Goal: Transaction & Acquisition: Purchase product/service

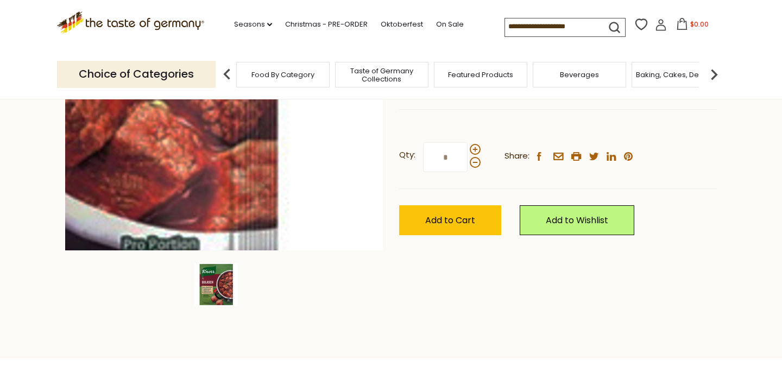
scroll to position [222, 0]
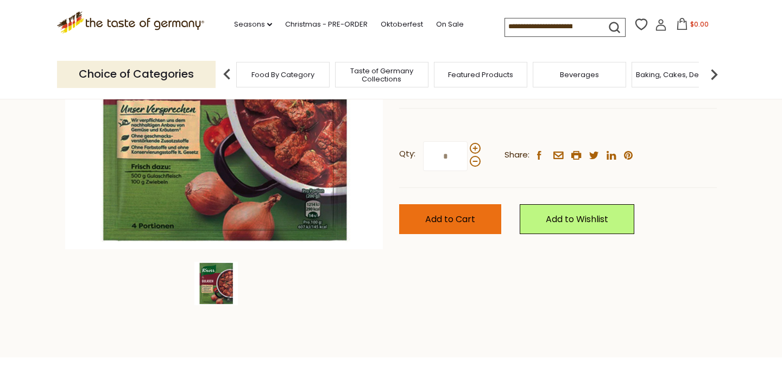
click at [443, 213] on span "Add to Cart" at bounding box center [450, 219] width 50 height 12
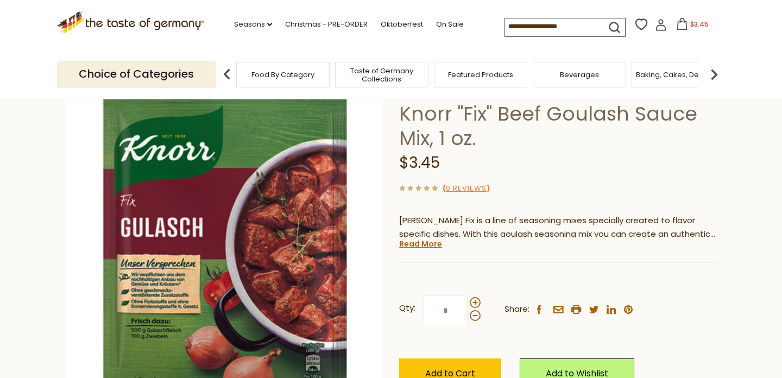
scroll to position [69, 0]
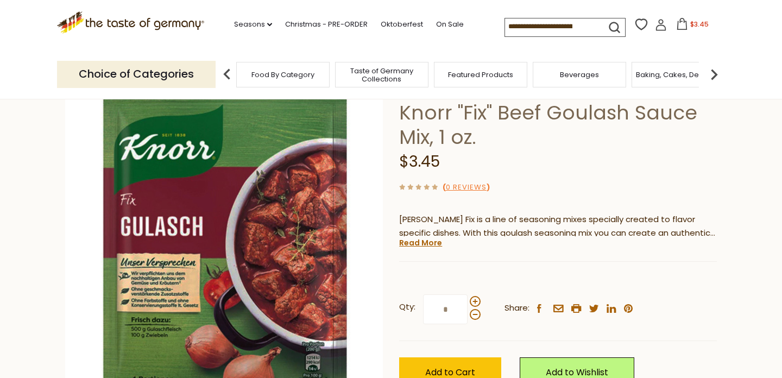
click at [226, 70] on img at bounding box center [227, 75] width 22 height 22
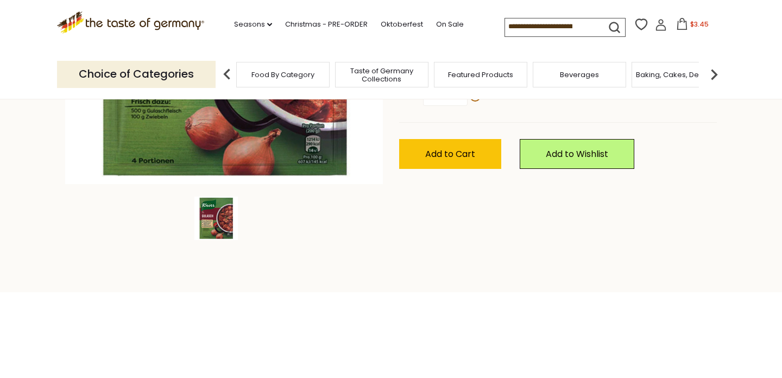
scroll to position [286, 0]
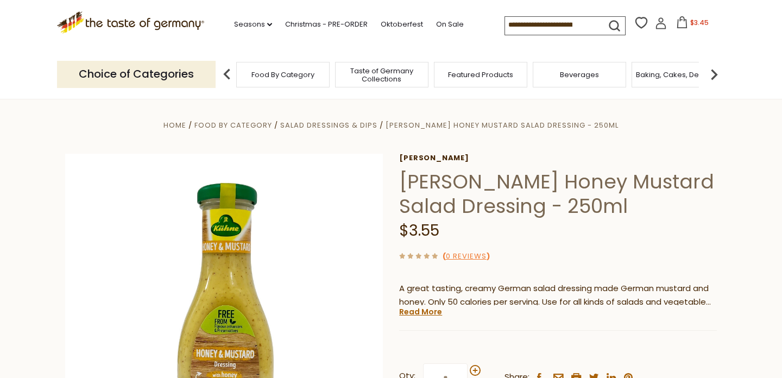
scroll to position [-4, 0]
